Goal: Task Accomplishment & Management: Manage account settings

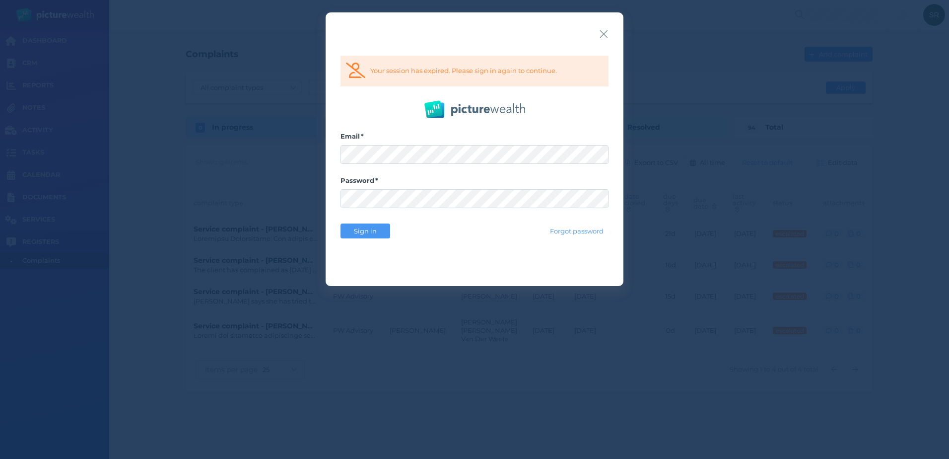
select select "25"
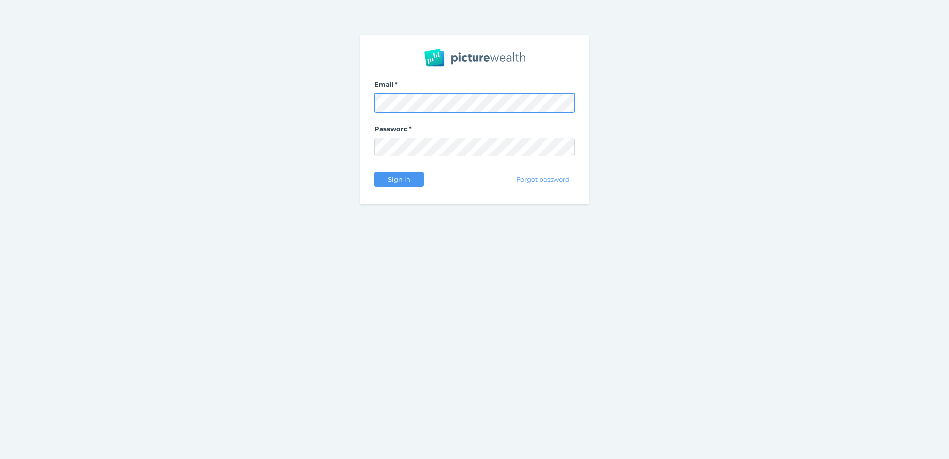
click at [0, 458] on com-1password-button at bounding box center [0, 459] width 0 height 0
select select "25"
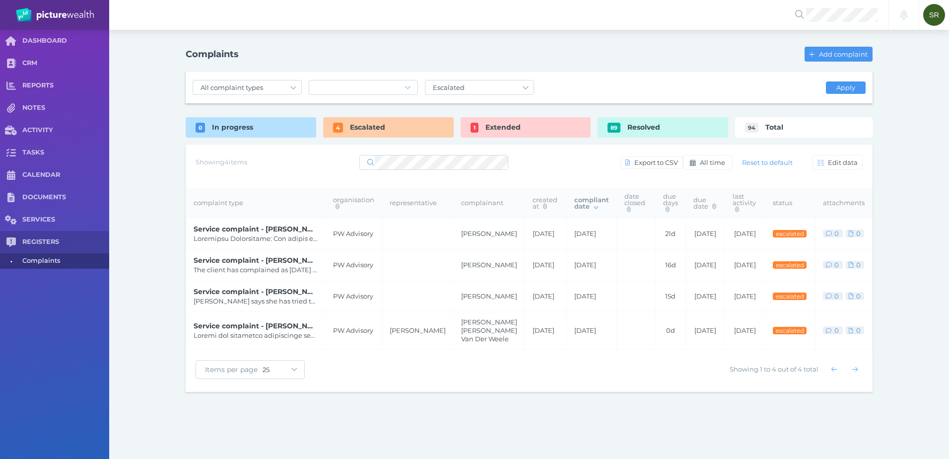
click at [296, 328] on span "Service complaint - [PERSON_NAME] [PERSON_NAME] Van Der Weele" at bounding box center [256, 326] width 124 height 10
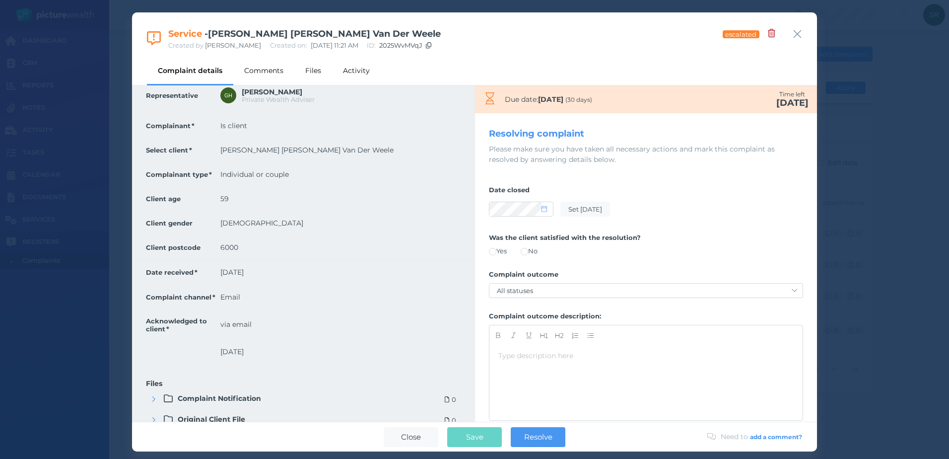
scroll to position [347, 0]
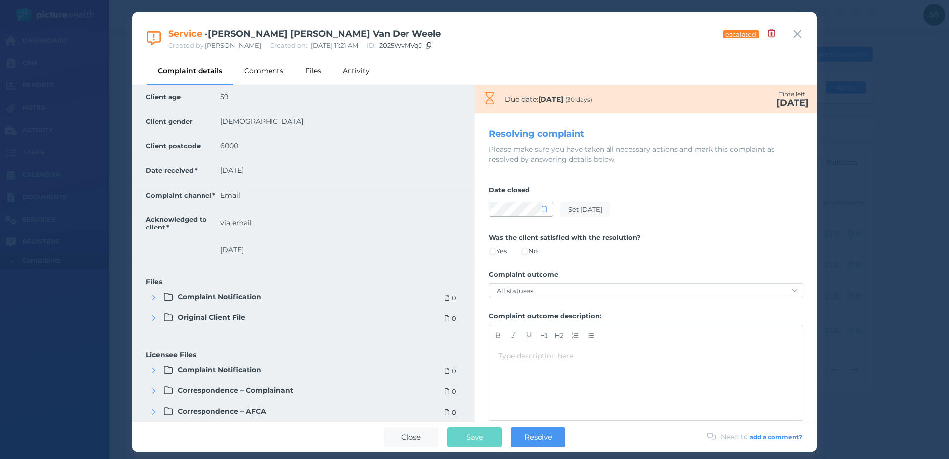
click at [544, 211] on icon at bounding box center [543, 208] width 5 height 6
click at [503, 233] on button "button" at bounding box center [500, 235] width 14 height 14
select select "6"
click at [556, 307] on button "25" at bounding box center [555, 307] width 14 height 14
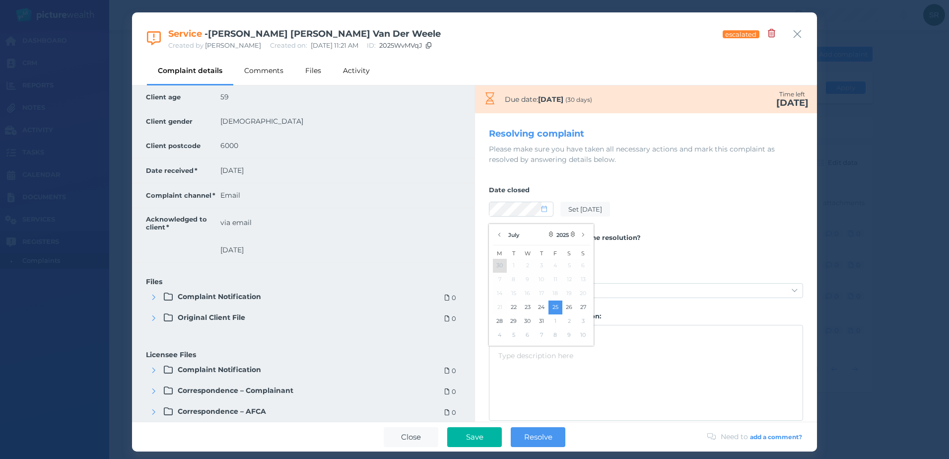
click at [656, 220] on div "Date closed Set today" at bounding box center [646, 203] width 314 height 48
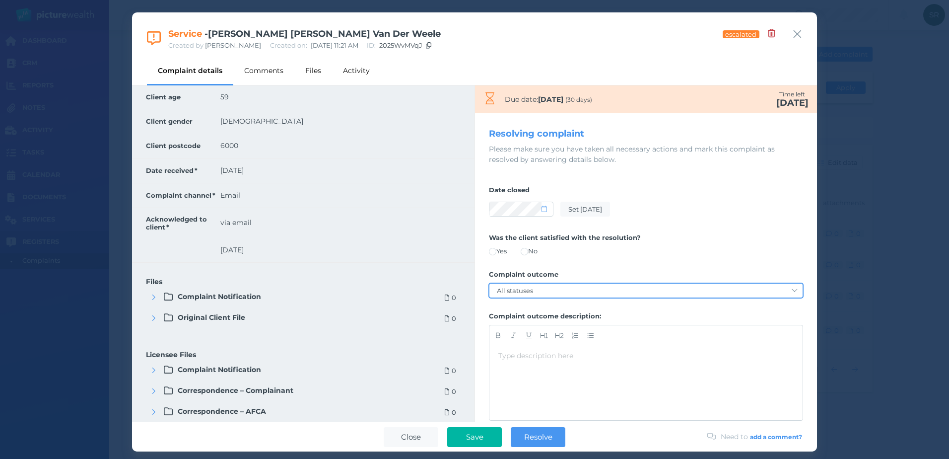
click at [597, 293] on select "All statuses Service-based remedy Monetary remedy Contract/policy variation Dec…" at bounding box center [645, 290] width 313 height 14
select select "service-based-remedy"
click at [489, 283] on select "All statuses Service-based remedy Monetary remedy Contract/policy variation Dec…" at bounding box center [645, 290] width 313 height 14
click at [494, 253] on span at bounding box center [492, 251] width 7 height 7
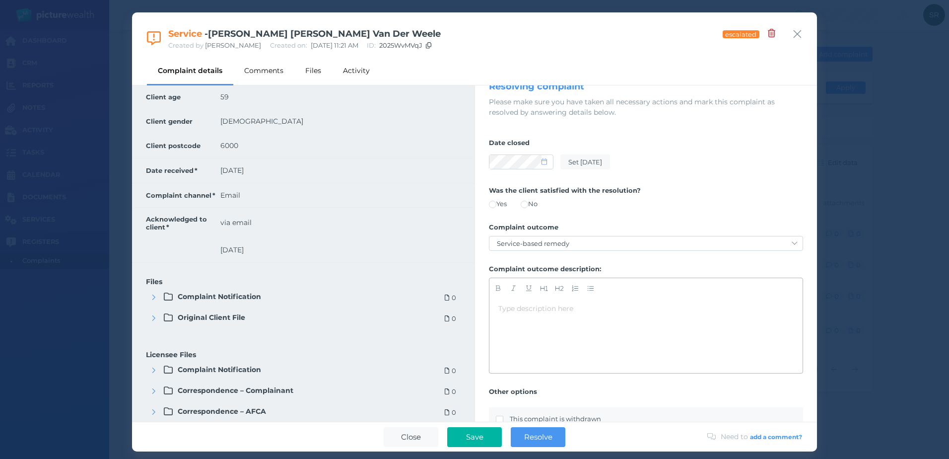
scroll to position [99, 0]
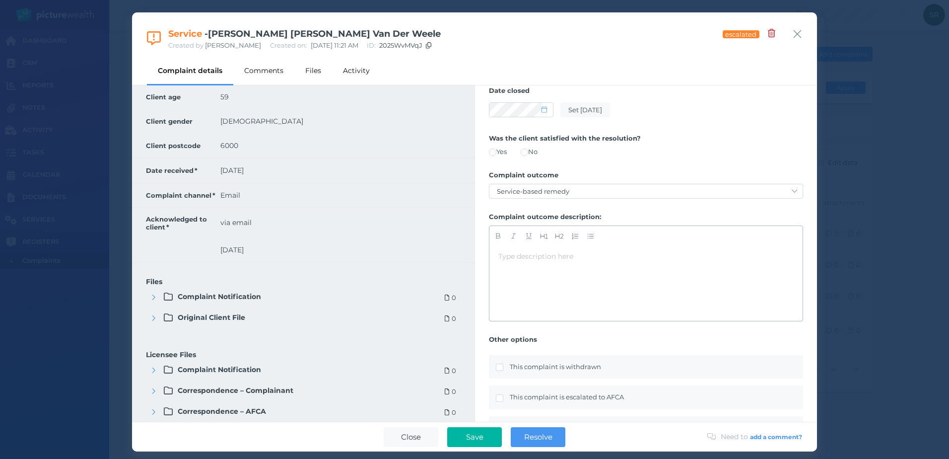
click at [543, 250] on div "Type description here ﻿" at bounding box center [645, 283] width 313 height 74
click at [540, 258] on div "Type description here ﻿" at bounding box center [645, 256] width 295 height 10
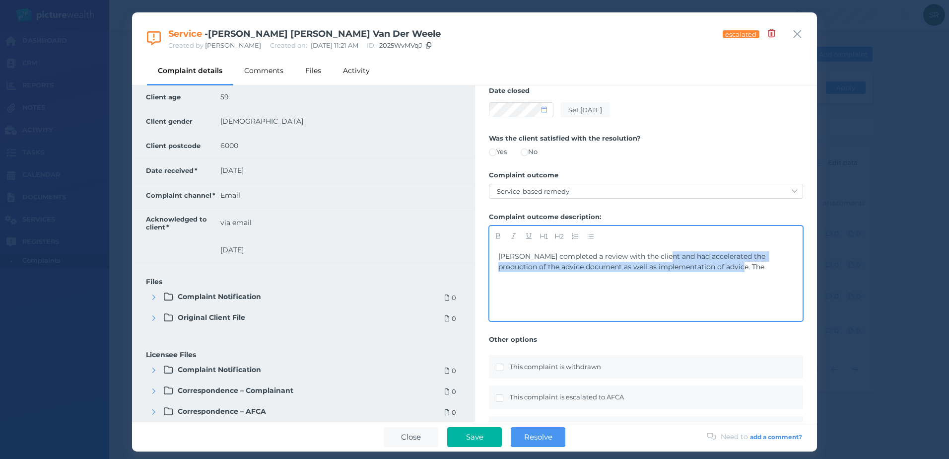
drag, startPoint x: 738, startPoint y: 270, endPoint x: 663, endPoint y: 256, distance: 76.8
click at [663, 256] on div "Gareth completed a review with the client and had accelerated the production of…" at bounding box center [645, 261] width 295 height 21
click at [668, 258] on span "Gareth completed a review with the client and ha delivered the service client h…" at bounding box center [639, 261] width 282 height 19
click at [671, 257] on span "Gareth completed a review with the client and ha delivered the service client h…" at bounding box center [639, 261] width 282 height 19
click at [669, 255] on span "Gareth completed a review with the client and ha delivered the service client h…" at bounding box center [639, 261] width 282 height 19
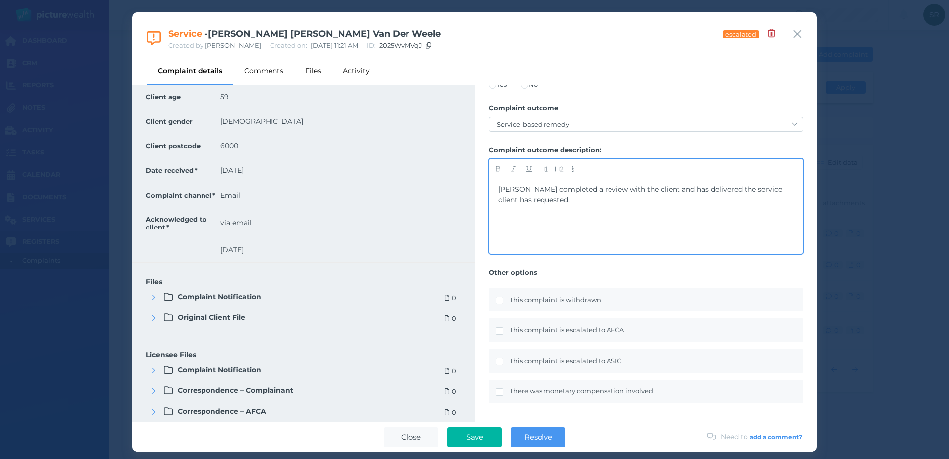
scroll to position [176, 0]
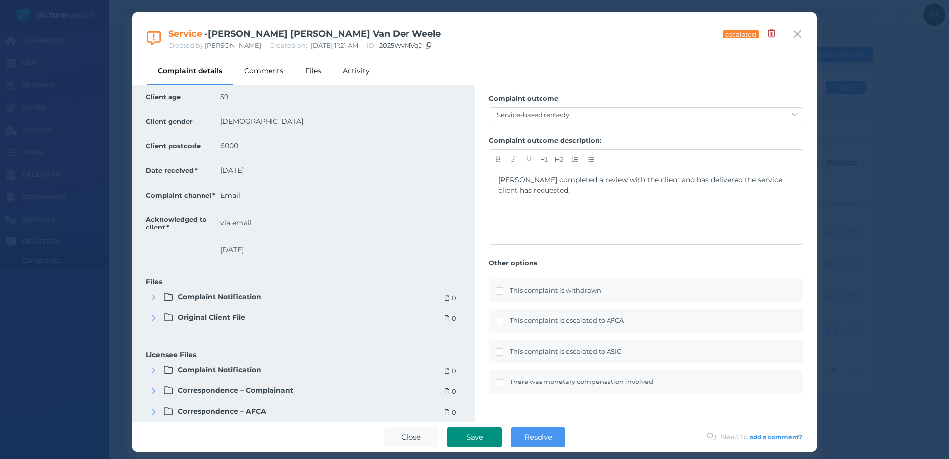
click at [479, 438] on span "Save" at bounding box center [474, 436] width 27 height 9
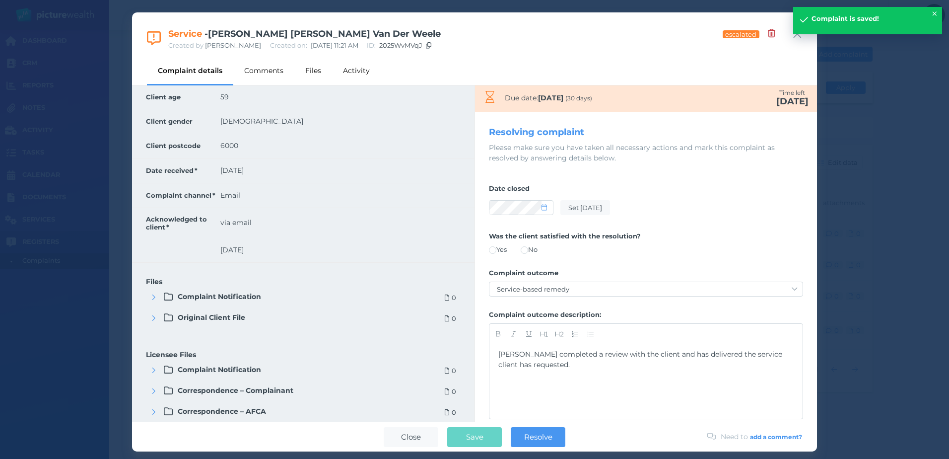
scroll to position [0, 0]
click at [536, 436] on span "Resolve" at bounding box center [538, 436] width 38 height 9
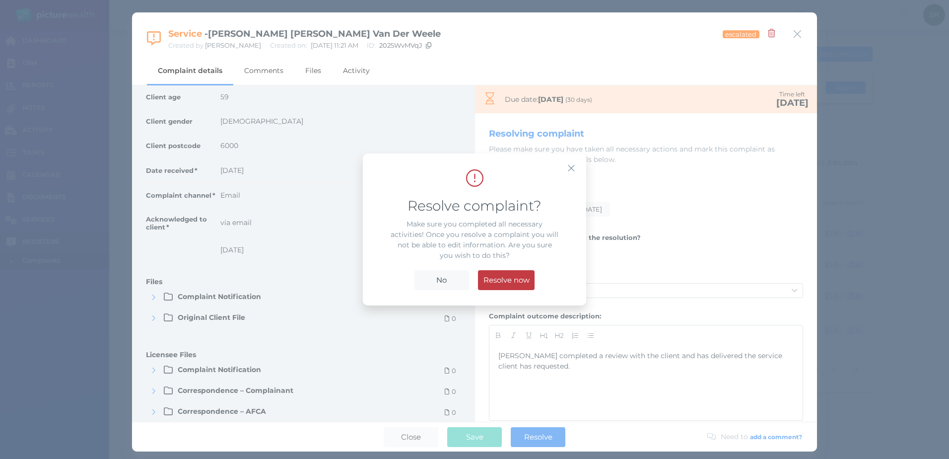
click at [512, 277] on span "Resolve now" at bounding box center [506, 279] width 56 height 9
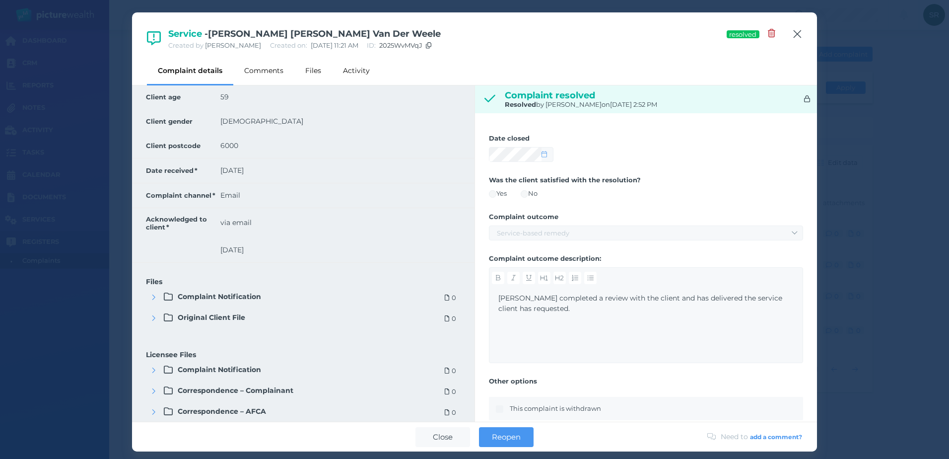
click at [797, 34] on icon "button" at bounding box center [798, 34] width 8 height 8
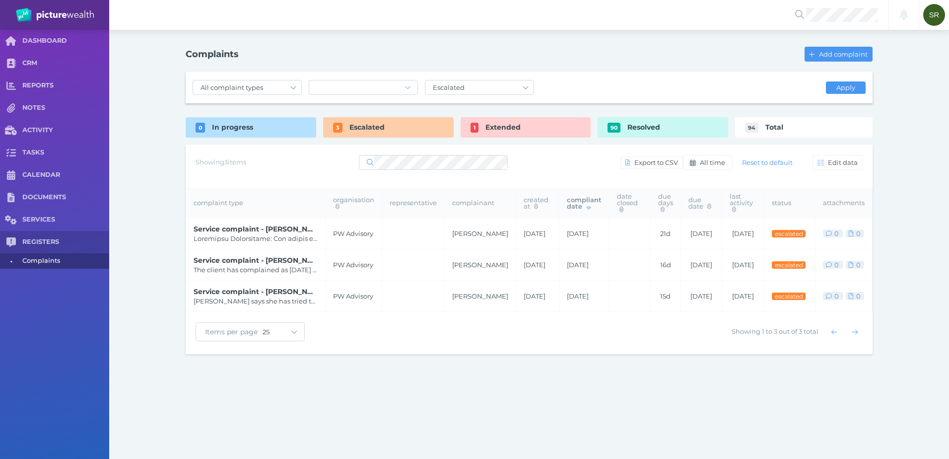
click at [399, 125] on div "Escalated" at bounding box center [388, 127] width 131 height 20
click at [384, 404] on div "Notifications All clear! SR Saranya Ravainthiran saranya.r@superadviceaustralia…" at bounding box center [474, 229] width 949 height 459
drag, startPoint x: 384, startPoint y: 394, endPoint x: 357, endPoint y: 394, distance: 26.8
click at [378, 394] on div "Notifications All clear! SR Saranya Ravainthiran saranya.r@superadviceaustralia…" at bounding box center [474, 229] width 949 height 459
click at [451, 380] on div "Notifications All clear! SR Saranya Ravainthiran saranya.r@superadviceaustralia…" at bounding box center [474, 229] width 949 height 459
